Goal: Navigation & Orientation: Find specific page/section

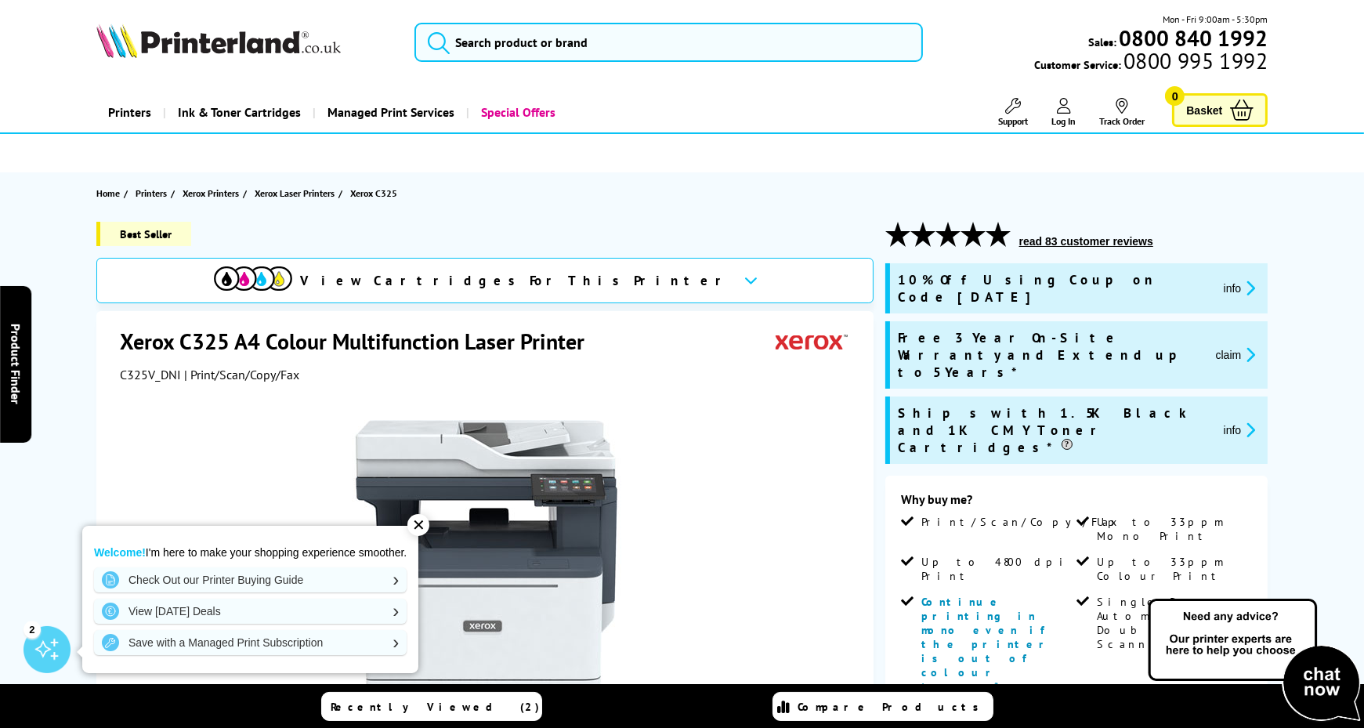
scroll to position [1142, 0]
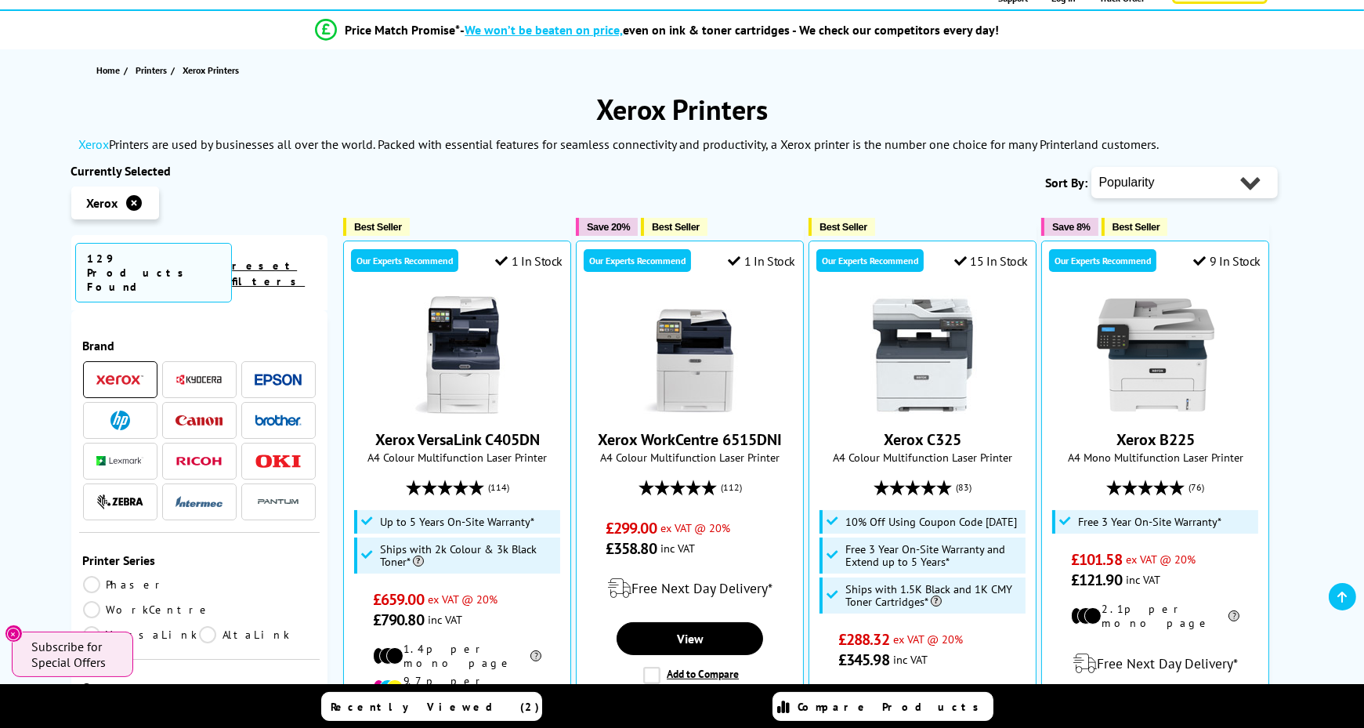
scroll to position [22, 0]
